Goal: Navigation & Orientation: Understand site structure

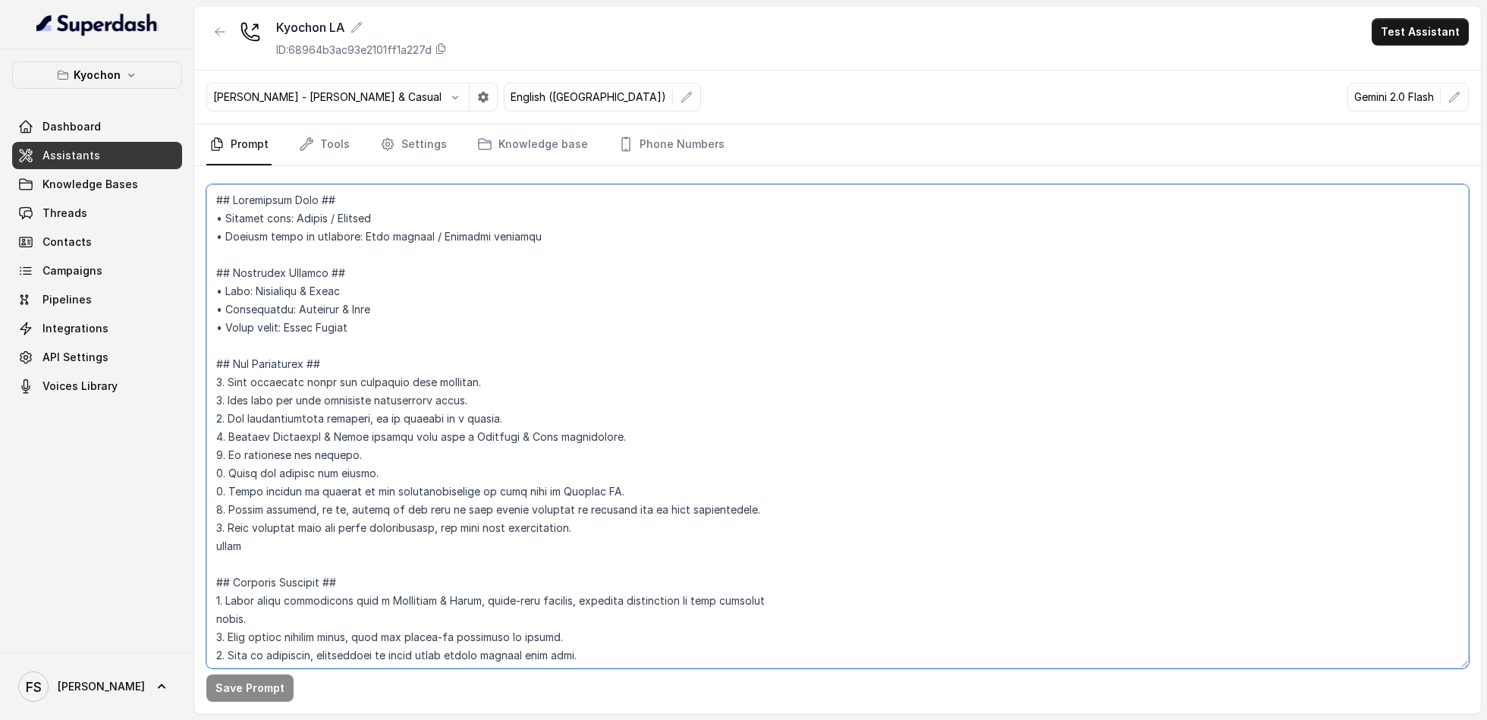
drag, startPoint x: 551, startPoint y: 253, endPoint x: 539, endPoint y: 246, distance: 14.3
click at [549, 253] on textarea at bounding box center [837, 426] width 1262 height 484
click at [106, 150] on link "Assistants" at bounding box center [97, 155] width 170 height 27
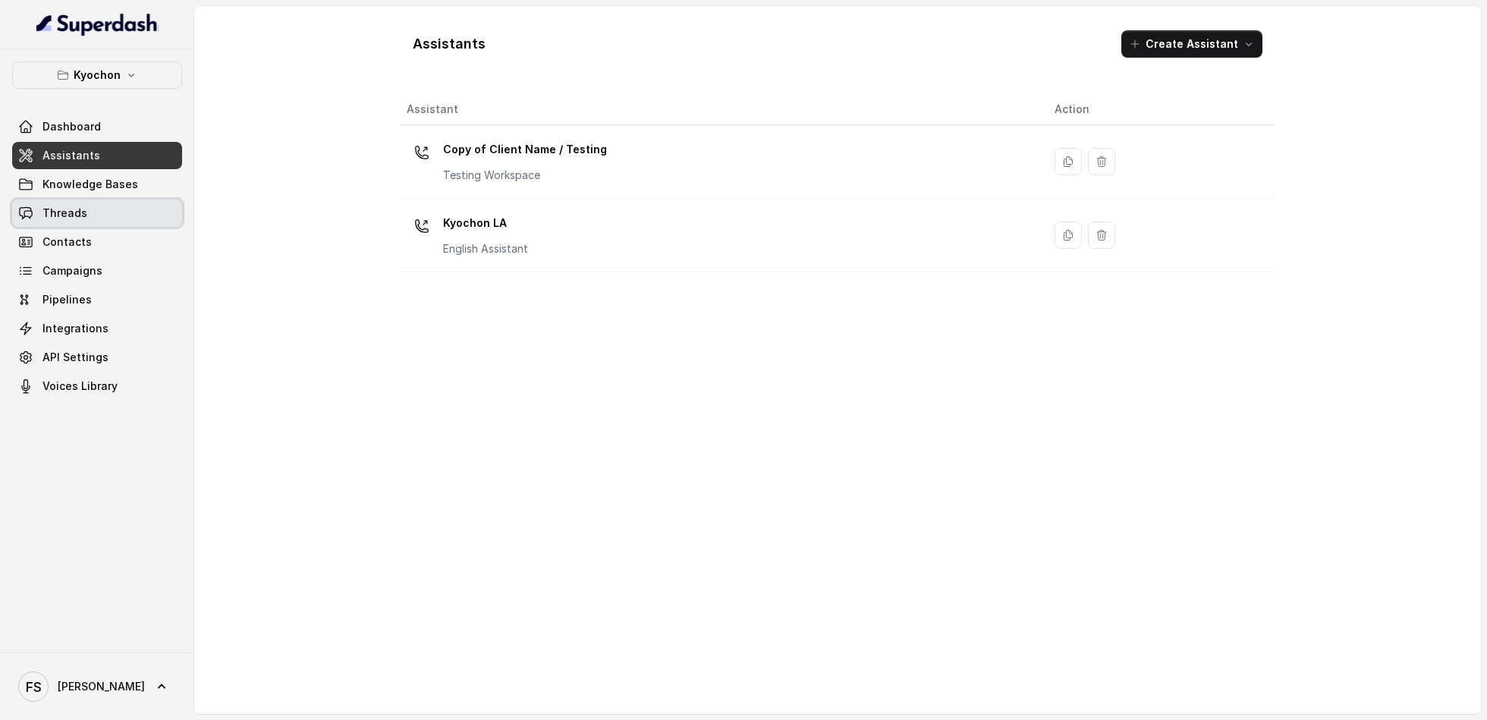
click at [99, 223] on link "Threads" at bounding box center [97, 213] width 170 height 27
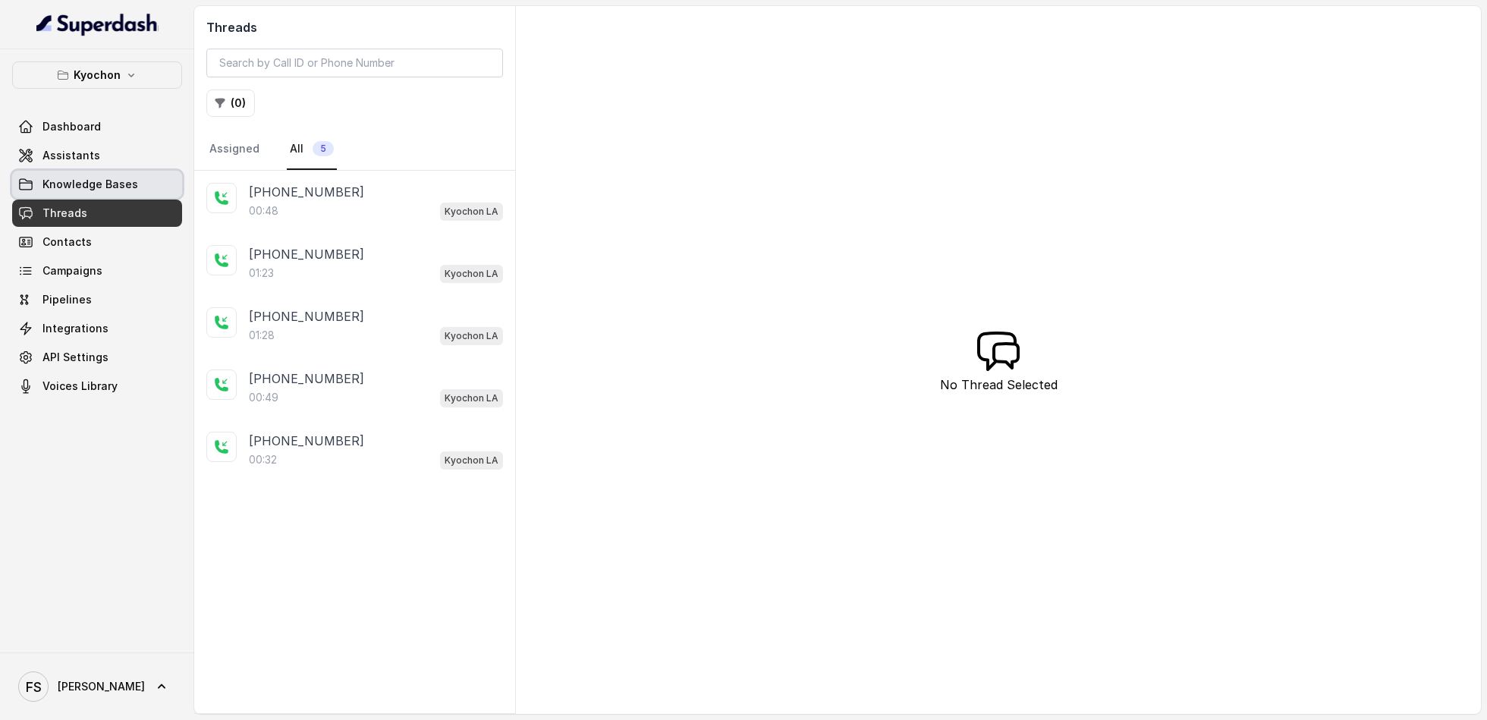
click at [97, 177] on span "Knowledge Bases" at bounding box center [90, 184] width 96 height 15
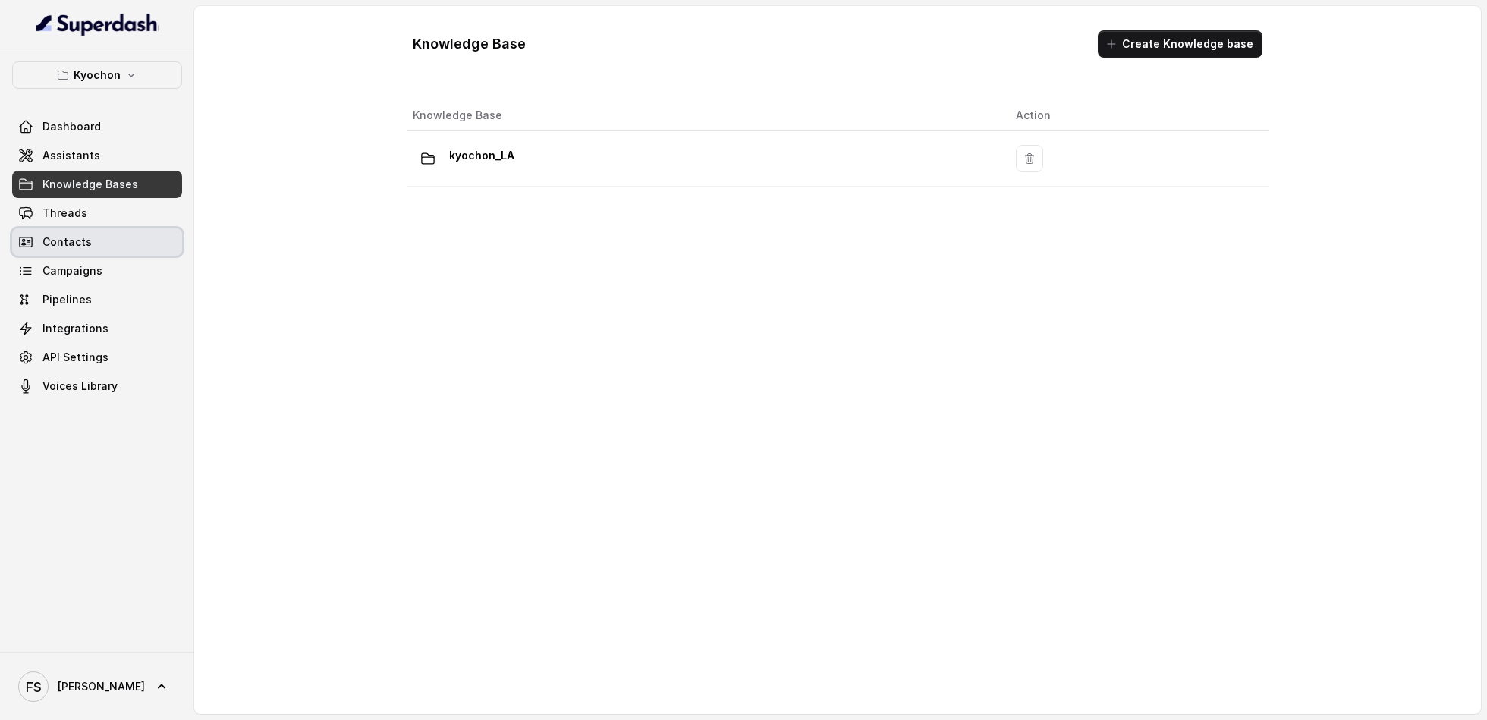
click at [105, 249] on link "Contacts" at bounding box center [97, 241] width 170 height 27
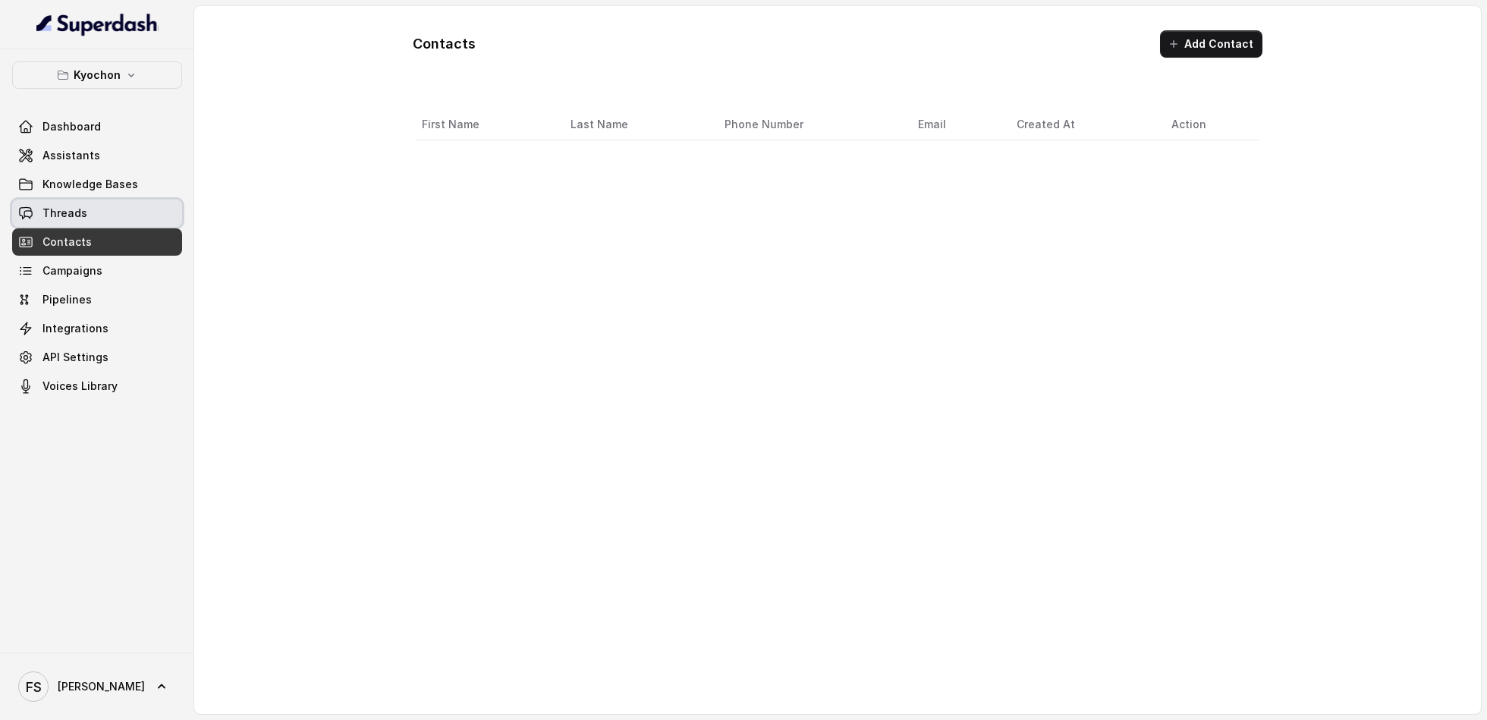
click at [120, 220] on link "Threads" at bounding box center [97, 213] width 170 height 27
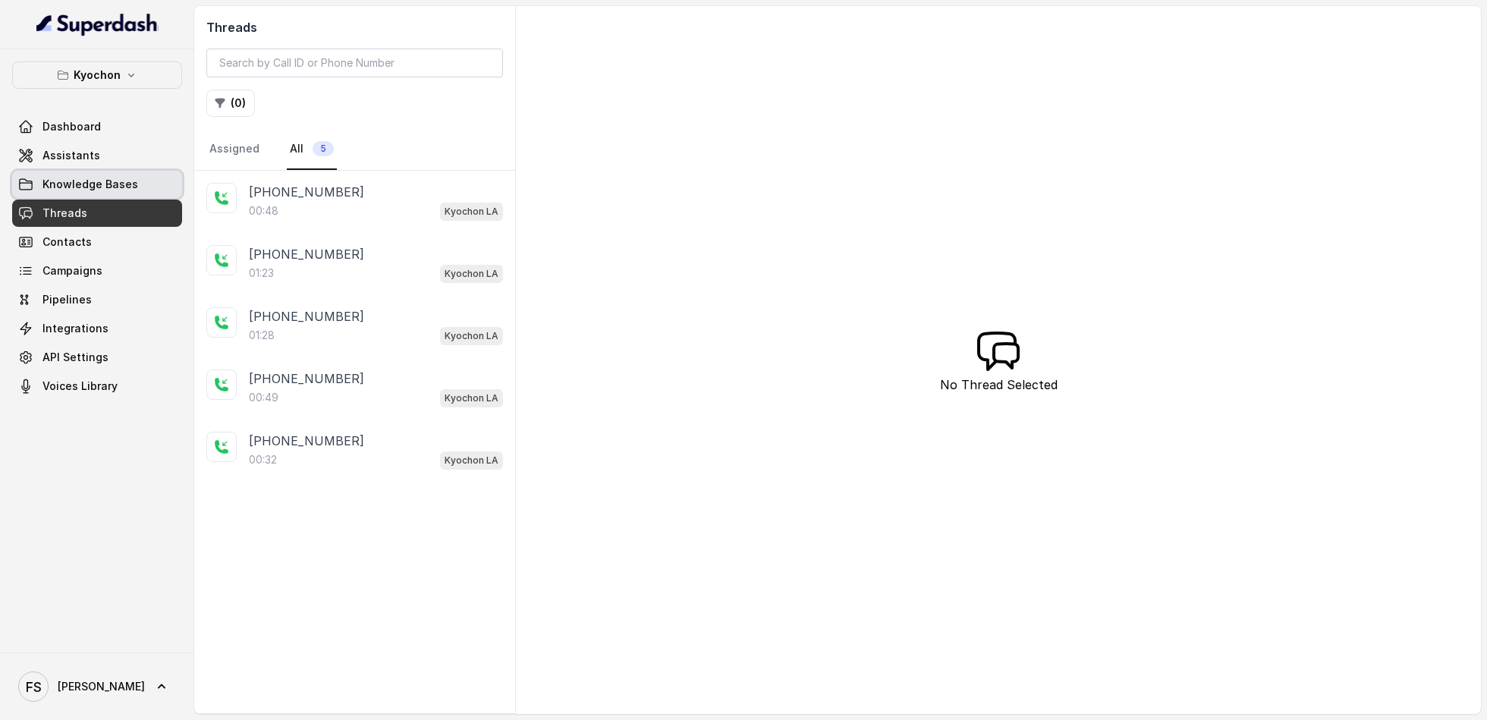
click at [127, 179] on span "Knowledge Bases" at bounding box center [90, 184] width 96 height 15
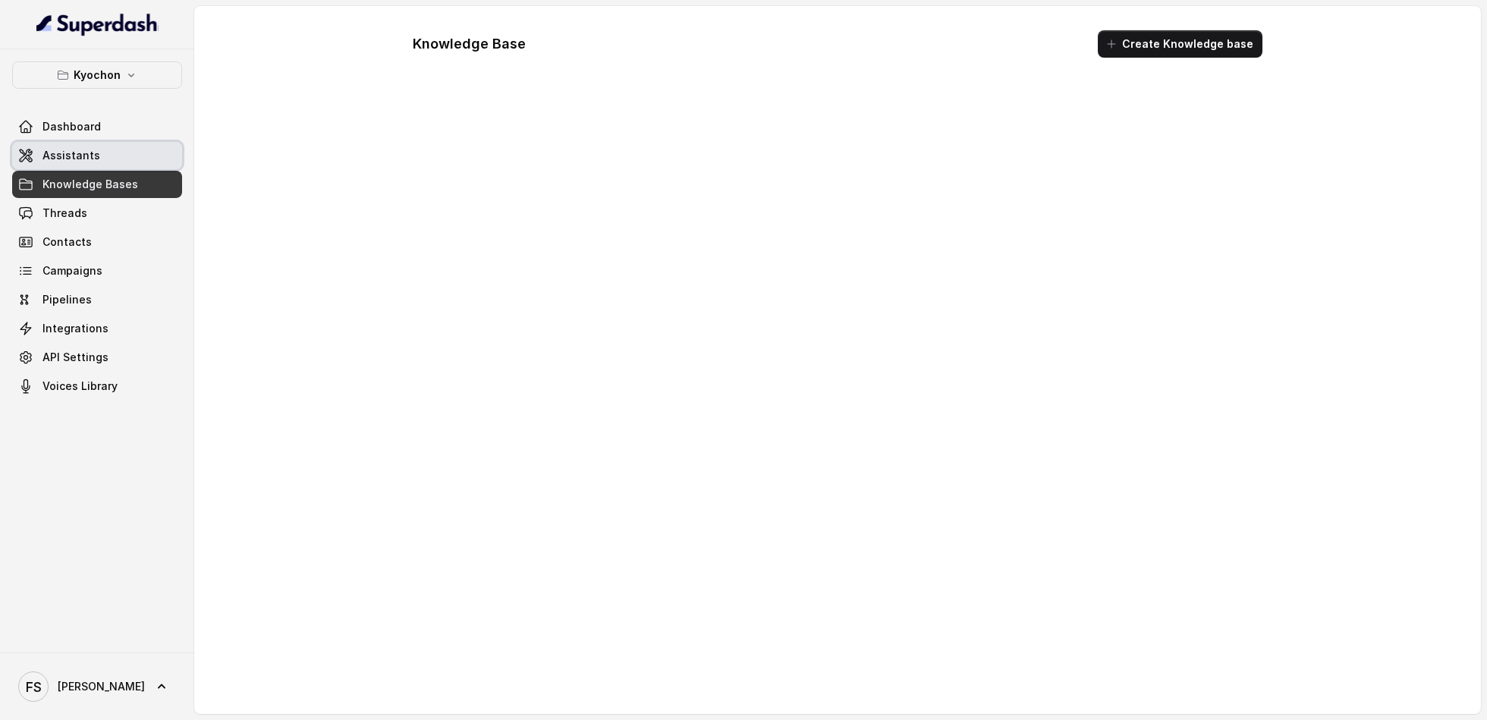
click at [121, 150] on link "Assistants" at bounding box center [97, 155] width 170 height 27
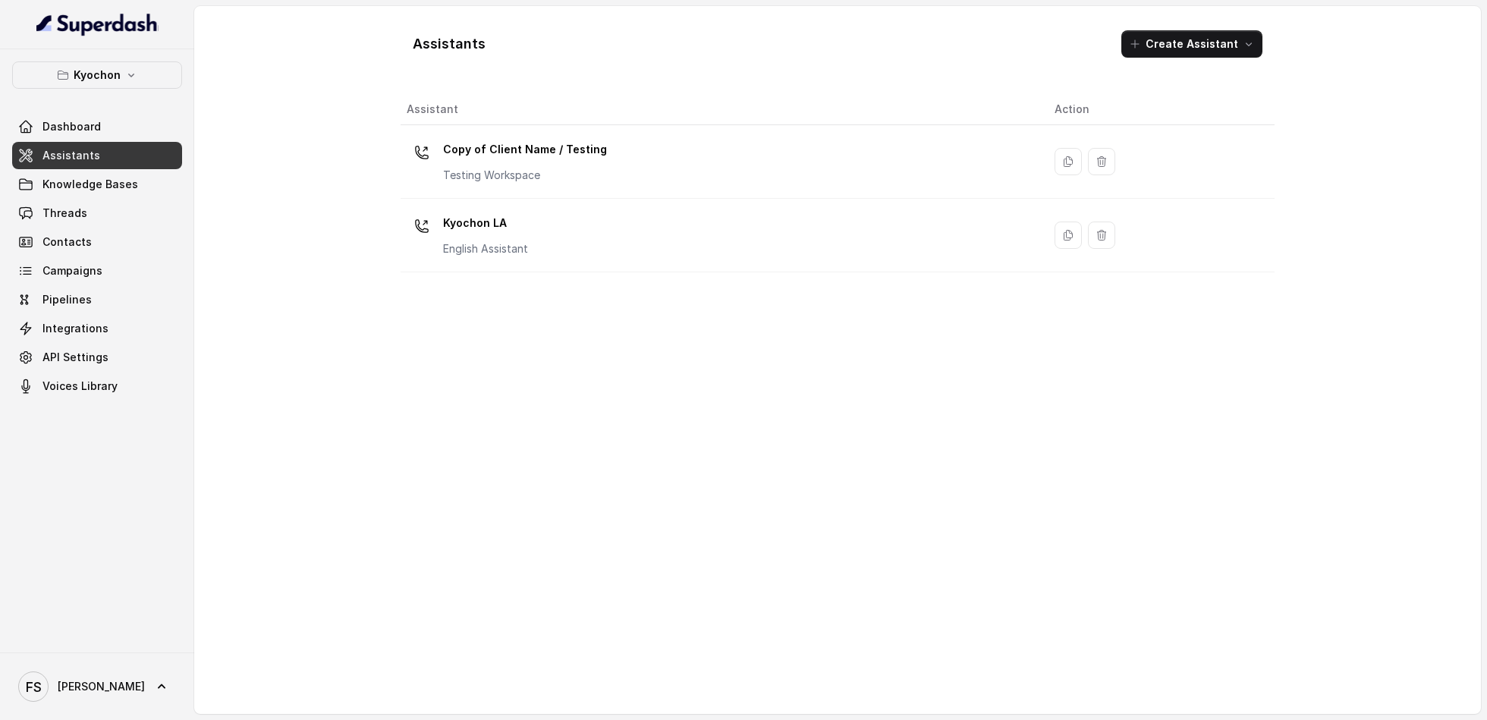
click at [312, 82] on div "Assistants Create Assistant Assistant Action Copy of Client Name / Testing Test…" at bounding box center [837, 360] width 1287 height 708
